Goal: Task Accomplishment & Management: Manage account settings

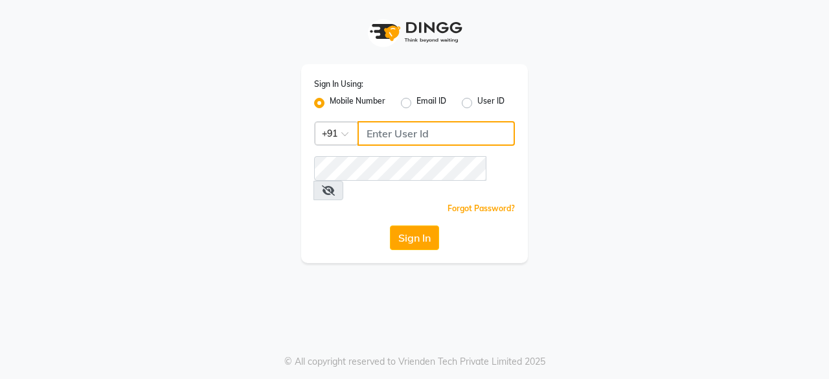
type input "7719961111"
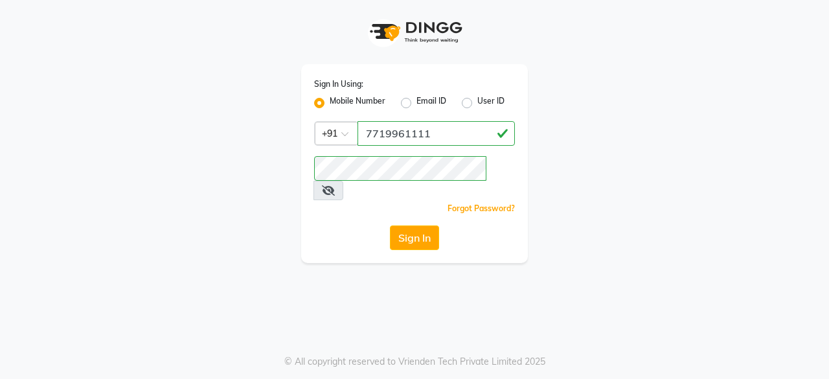
click at [111, 111] on div "Sign In Using: Mobile Number Email ID User ID Country Code × [PHONE_NUMBER] Rem…" at bounding box center [414, 131] width 738 height 263
drag, startPoint x: 411, startPoint y: 199, endPoint x: 409, endPoint y: 209, distance: 9.2
click at [411, 205] on div "Sign In Using: Mobile Number Email ID User ID Country Code × [PHONE_NUMBER] Rem…" at bounding box center [414, 163] width 227 height 199
click at [409, 225] on button "Sign In" at bounding box center [414, 237] width 49 height 25
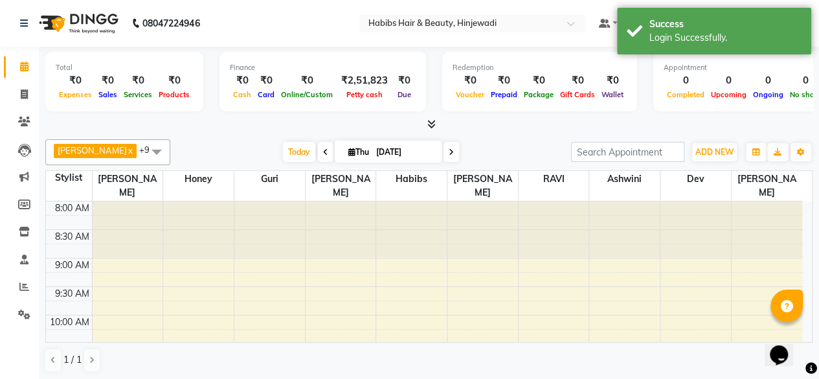
click at [64, 258] on div "9:00 AM" at bounding box center [72, 265] width 40 height 14
click at [24, 29] on link at bounding box center [26, 23] width 13 height 36
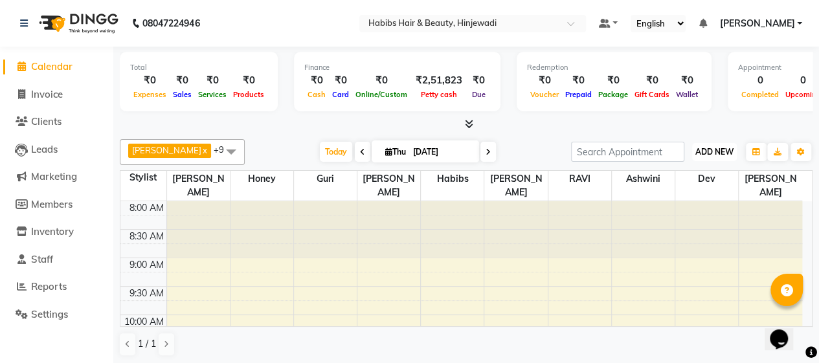
click at [703, 154] on span "ADD NEW" at bounding box center [715, 152] width 38 height 10
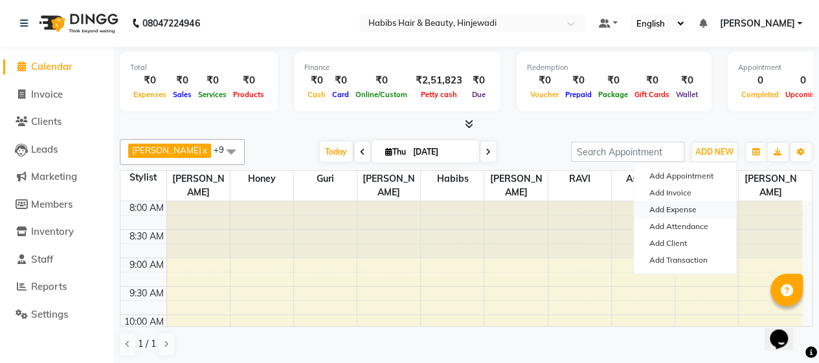
click at [670, 209] on link "Add Expense" at bounding box center [685, 209] width 102 height 17
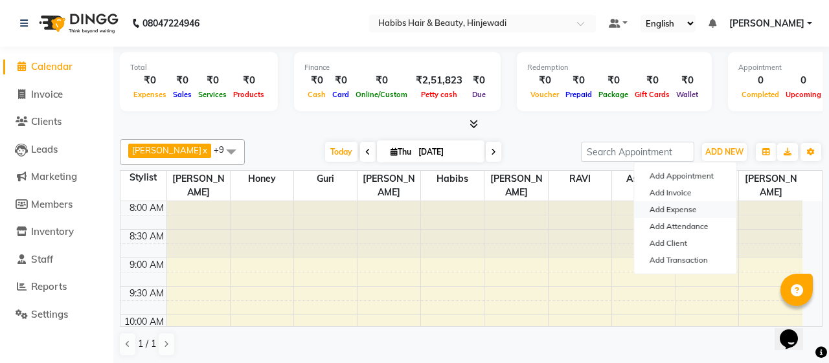
select select "1"
select select "3605"
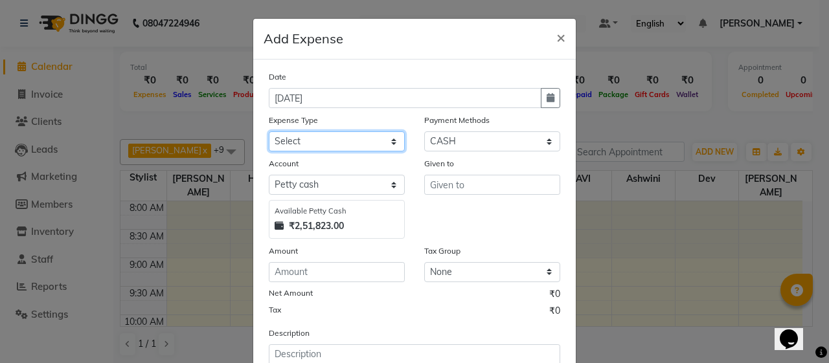
click at [334, 143] on select "Select 500 ADVANCE PAYMENT Cash Hand Over To Hub Cash Hand Over To Hub Client T…" at bounding box center [337, 141] width 136 height 20
select select "21681"
click at [269, 131] on select "Select 500 ADVANCE PAYMENT Cash Hand Over To Hub Cash Hand Over To Hub Client T…" at bounding box center [337, 141] width 136 height 20
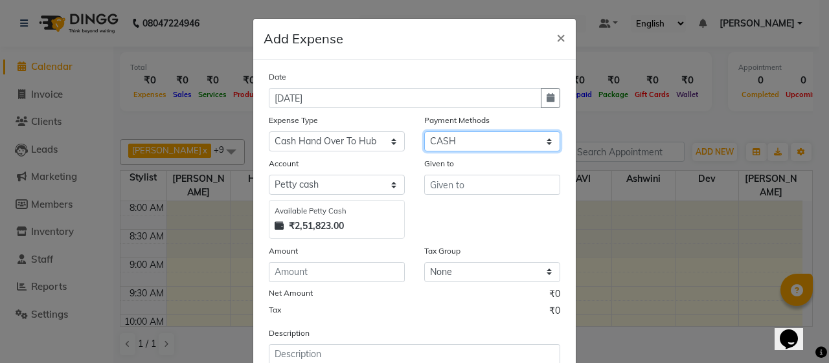
click at [481, 137] on select "Select Family CARD CASH ONLINE Points Prepaid Package Voucher Wallet Coupon" at bounding box center [492, 141] width 136 height 20
click at [424, 131] on select "Select Family CARD CASH ONLINE Points Prepaid Package Voucher Wallet Coupon" at bounding box center [492, 141] width 136 height 20
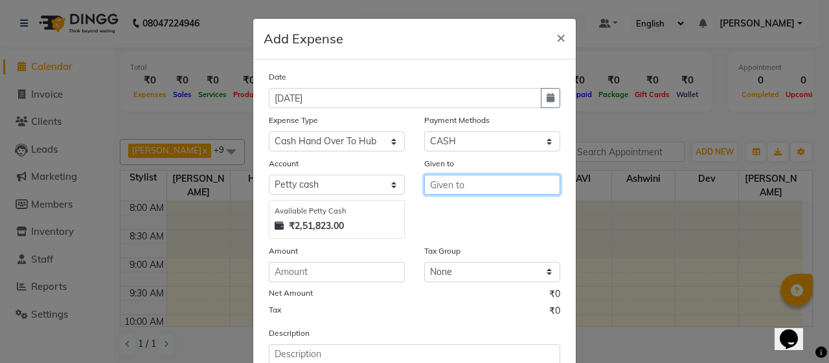
click at [434, 185] on input "text" at bounding box center [492, 185] width 136 height 20
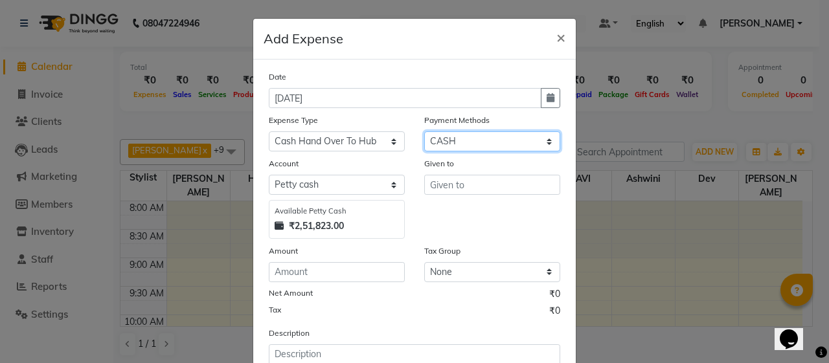
click at [497, 139] on select "Select Family CARD CASH ONLINE Points Prepaid Package Voucher Wallet Coupon" at bounding box center [492, 141] width 136 height 20
click at [424, 131] on select "Select Family CARD CASH ONLINE Points Prepaid Package Voucher Wallet Coupon" at bounding box center [492, 141] width 136 height 20
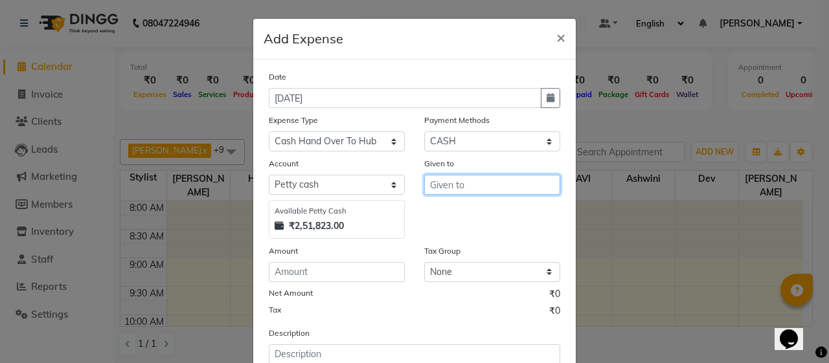
click at [466, 176] on input "text" at bounding box center [492, 185] width 136 height 20
type input "[PERSON_NAME]"
click at [302, 244] on div "Amount" at bounding box center [337, 253] width 136 height 18
drag, startPoint x: 290, startPoint y: 225, endPoint x: 354, endPoint y: 221, distance: 63.6
click at [345, 223] on div "₹2,51,823.00" at bounding box center [337, 227] width 124 height 14
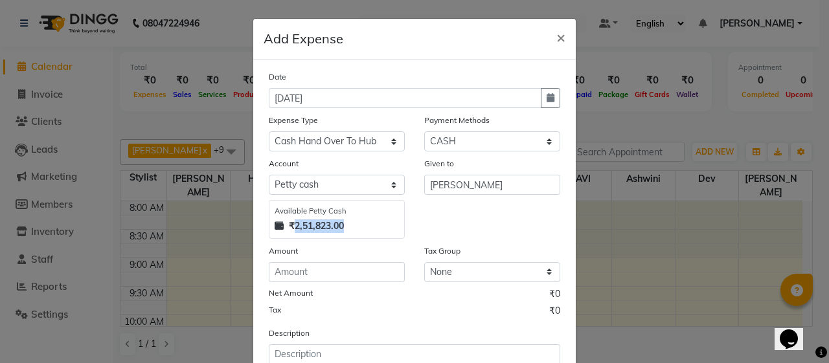
copy strong "2,51,823.00"
click at [339, 274] on input "number" at bounding box center [337, 272] width 136 height 20
paste input "251823.00"
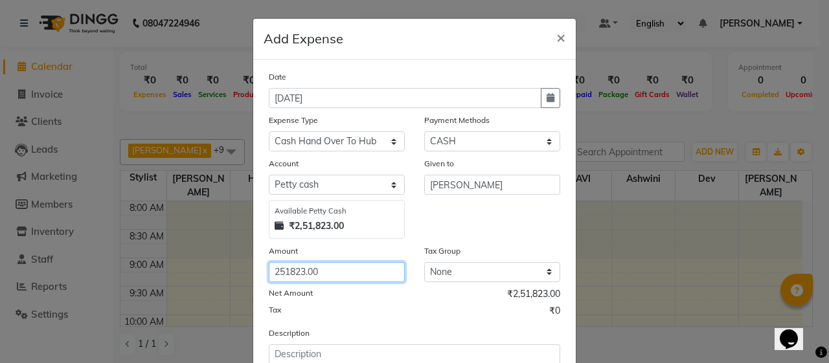
type input "251823.00"
click at [375, 306] on div "Tax ₹0" at bounding box center [414, 312] width 291 height 17
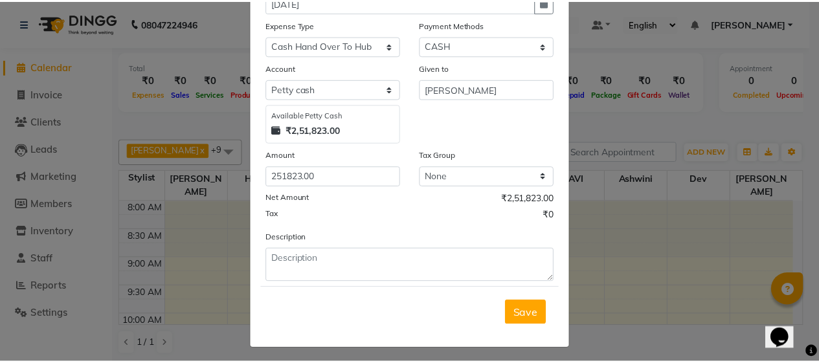
scroll to position [98, 0]
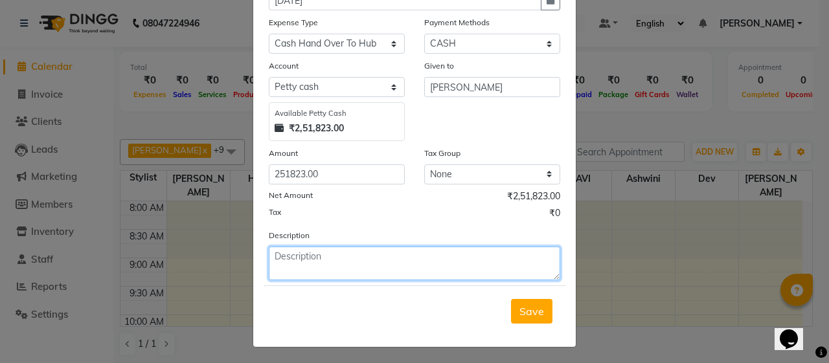
click at [364, 267] on textarea at bounding box center [414, 264] width 291 height 34
click at [269, 255] on textarea "cash hand over [PERSON_NAME]" at bounding box center [414, 264] width 291 height 34
type textarea "allready cash hand over [PERSON_NAME]"
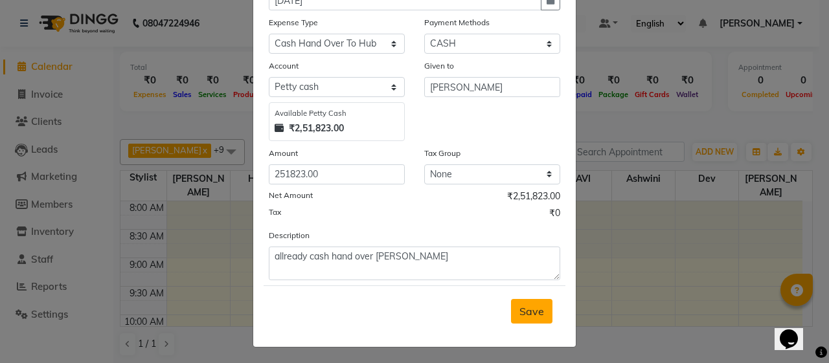
click at [528, 299] on button "Save" at bounding box center [531, 311] width 41 height 25
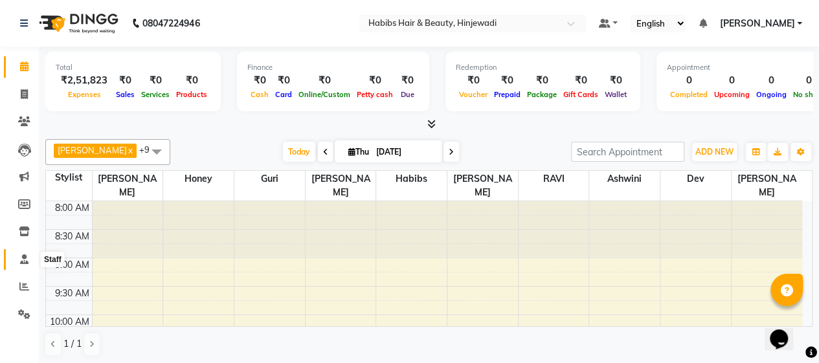
click at [23, 264] on icon at bounding box center [24, 260] width 8 height 10
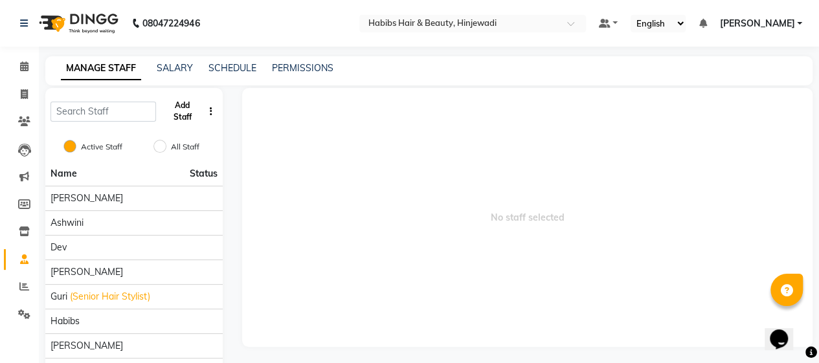
click at [188, 116] on button "Add Staff" at bounding box center [181, 112] width 41 height 34
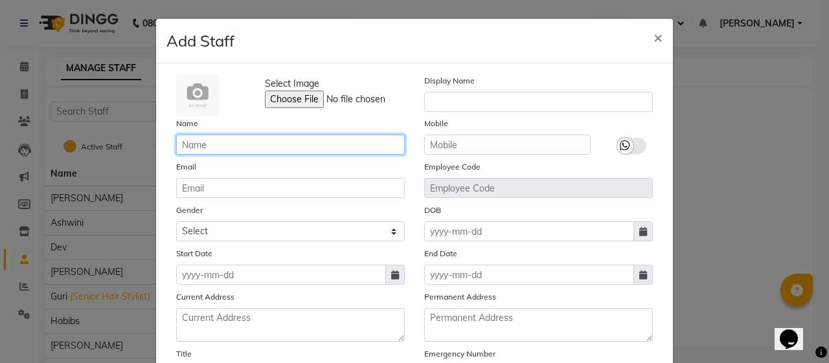
click at [249, 135] on input "text" at bounding box center [290, 145] width 229 height 20
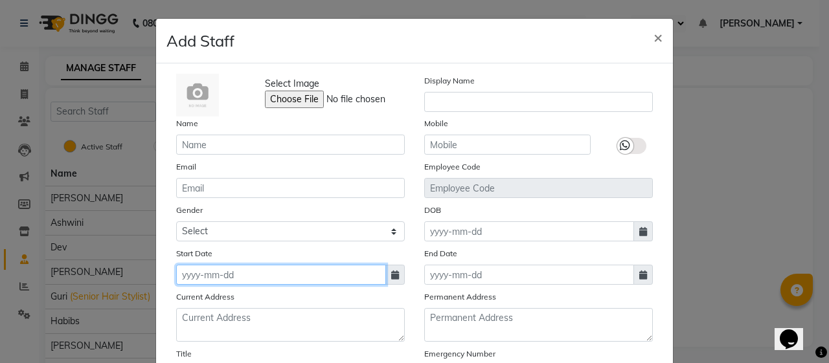
click at [207, 272] on input at bounding box center [281, 275] width 210 height 20
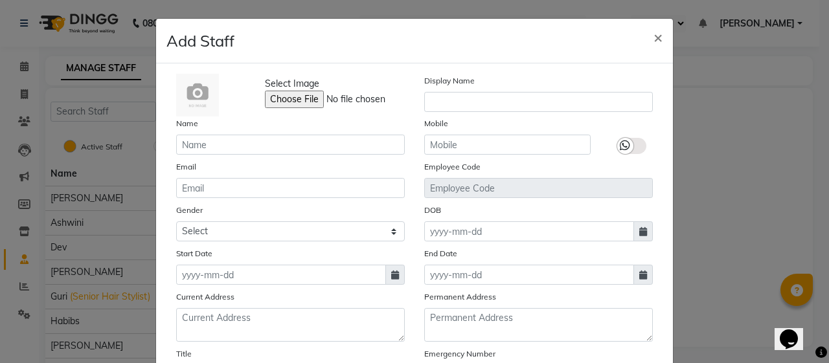
select select "9"
select select "2025"
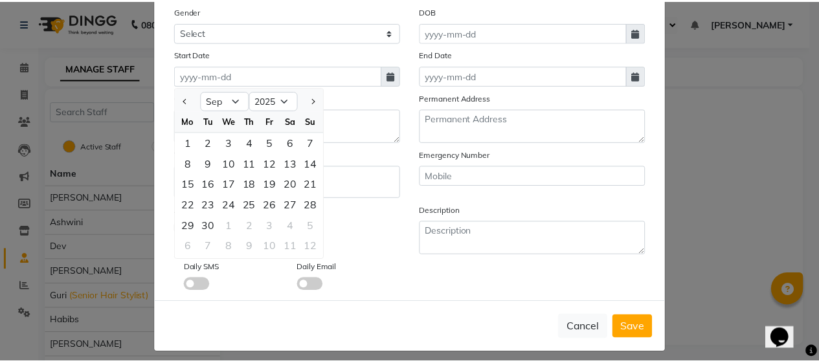
scroll to position [201, 0]
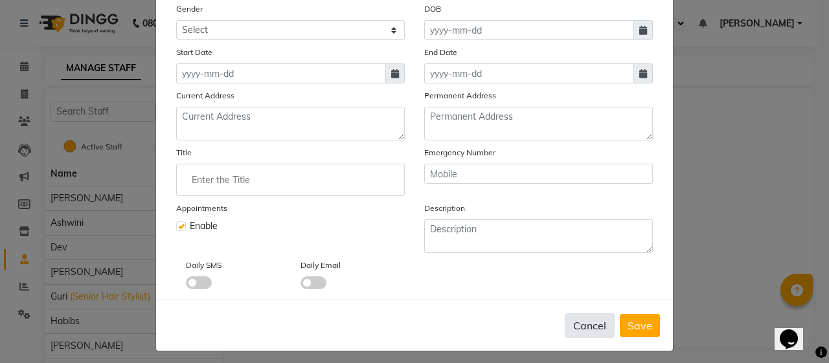
click at [591, 331] on button "Cancel" at bounding box center [590, 325] width 50 height 25
checkbox input "false"
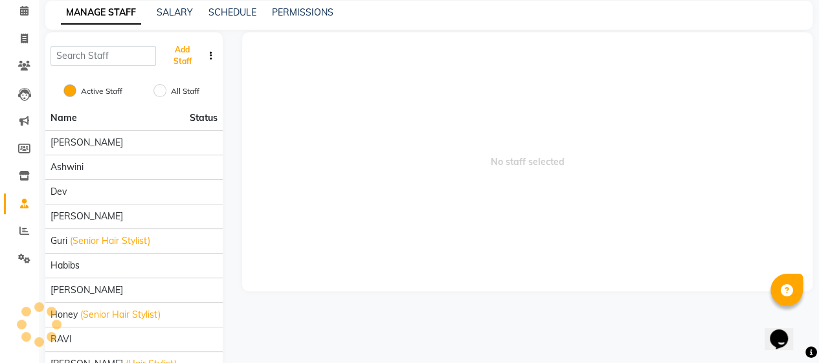
scroll to position [0, 0]
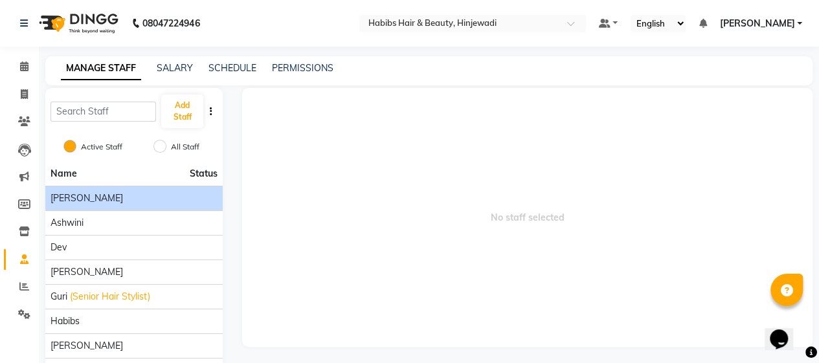
drag, startPoint x: 149, startPoint y: 199, endPoint x: 149, endPoint y: 190, distance: 9.1
click at [149, 199] on div "[PERSON_NAME]" at bounding box center [134, 199] width 167 height 14
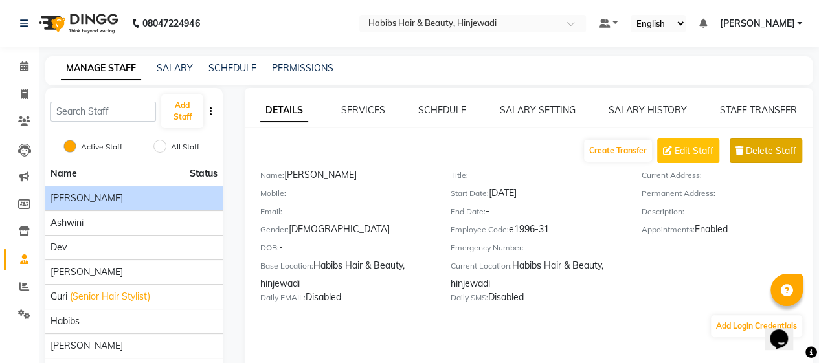
click at [742, 150] on icon at bounding box center [740, 150] width 8 height 9
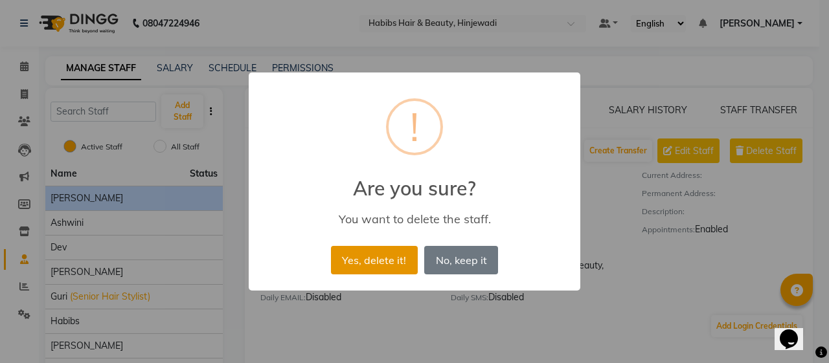
click at [385, 257] on button "Yes, delete it!" at bounding box center [374, 260] width 87 height 28
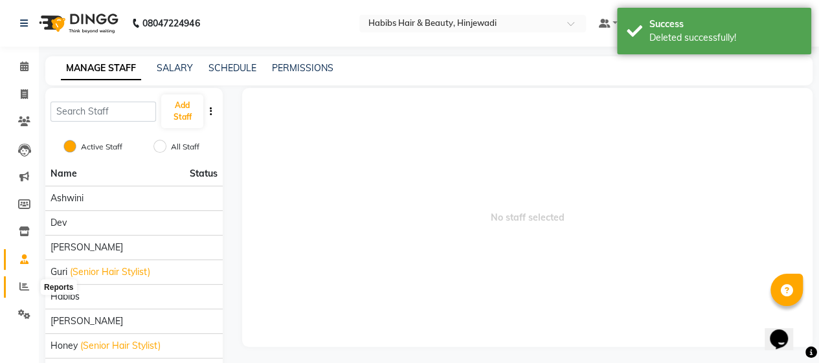
click at [21, 289] on icon at bounding box center [24, 287] width 10 height 10
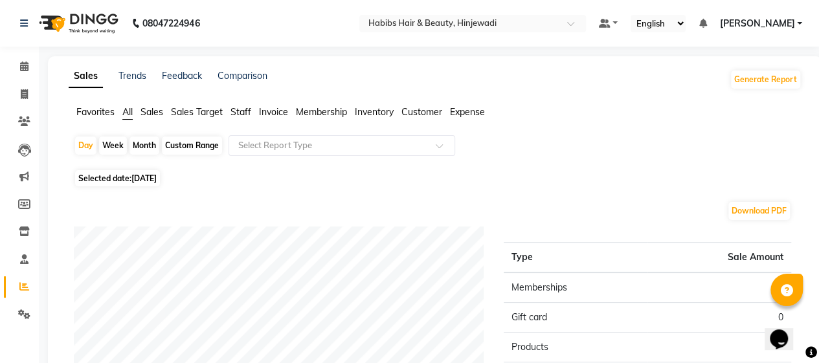
click at [155, 148] on div "Month" at bounding box center [145, 146] width 30 height 18
select select "9"
select select "2025"
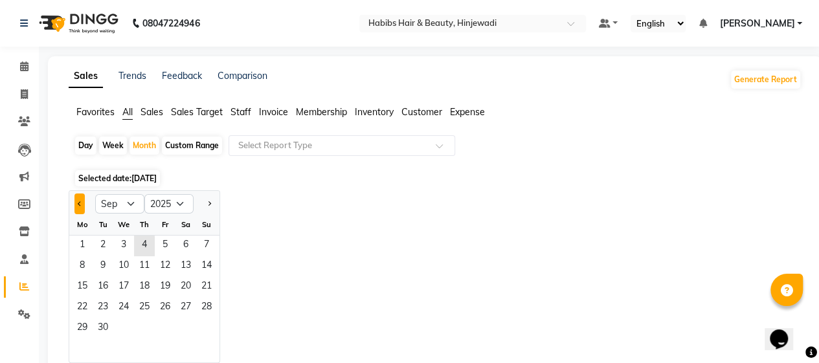
click at [80, 206] on button "Previous month" at bounding box center [79, 204] width 10 height 21
select select "8"
click at [163, 251] on span "1" at bounding box center [165, 246] width 21 height 21
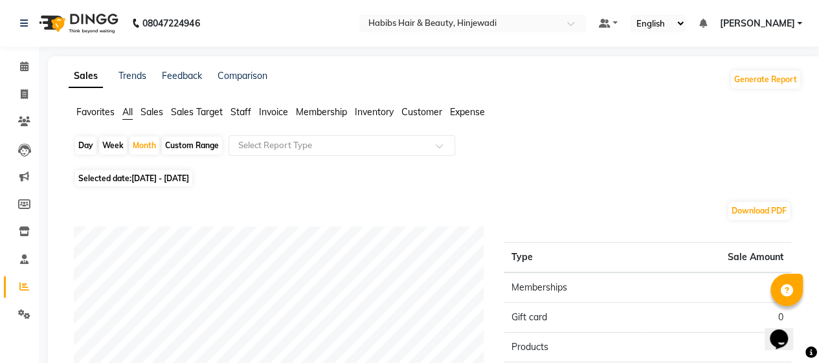
click at [249, 108] on span "Staff" at bounding box center [241, 112] width 21 height 12
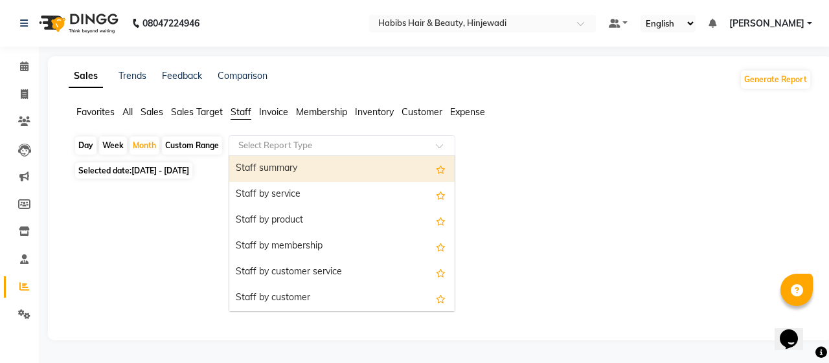
click at [282, 141] on input "text" at bounding box center [329, 145] width 187 height 13
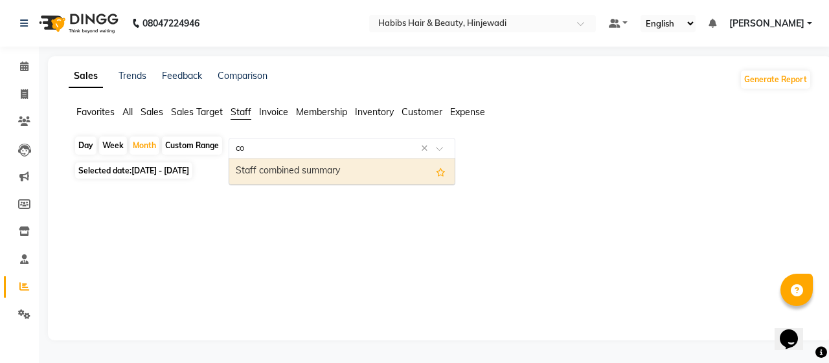
type input "com"
click at [326, 178] on div "Staff combined summary" at bounding box center [341, 172] width 225 height 26
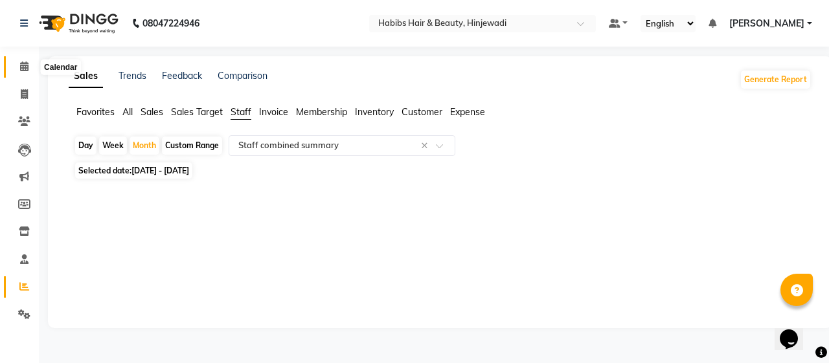
click at [18, 64] on span at bounding box center [24, 67] width 23 height 15
